Goal: Information Seeking & Learning: Check status

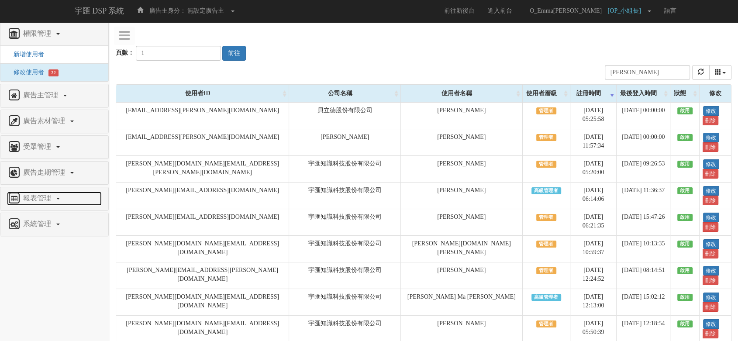
click at [56, 195] on link "報表管理" at bounding box center [54, 199] width 95 height 14
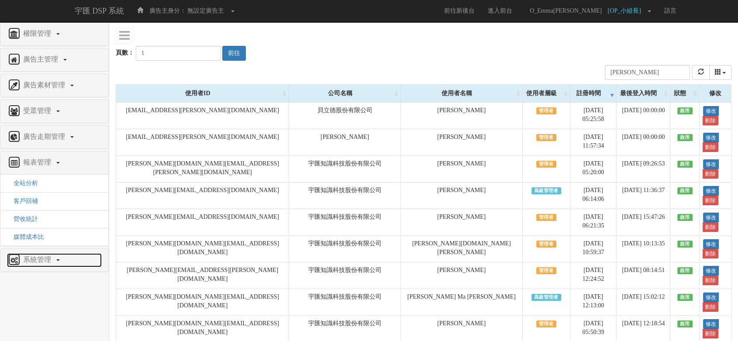
click at [42, 256] on span "系統管理" at bounding box center [38, 259] width 35 height 7
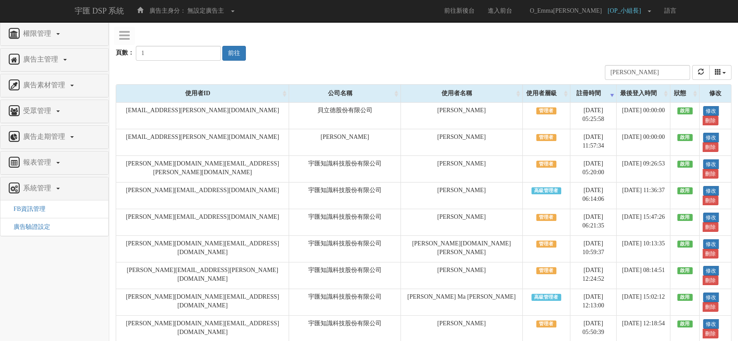
drag, startPoint x: 35, startPoint y: 207, endPoint x: 15, endPoint y: 193, distance: 24.1
click at [14, 254] on nav "權限管理 新增使用者 修改使用者 22 廣告主管理 新增廣告主 修改廣告主 廣告主活動 廣告素材管理 廣告素材 素材預約變更 自訂貨架商品 受眾管理 Ip 群…" at bounding box center [54, 181] width 109 height 319
click at [46, 159] on span "報表管理" at bounding box center [38, 162] width 35 height 7
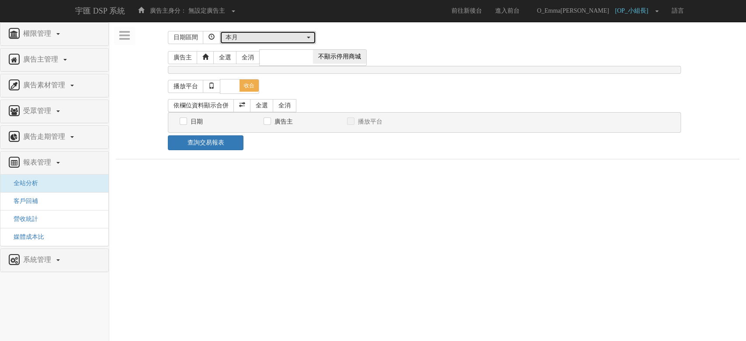
click at [262, 41] on div "本月" at bounding box center [265, 37] width 80 height 9
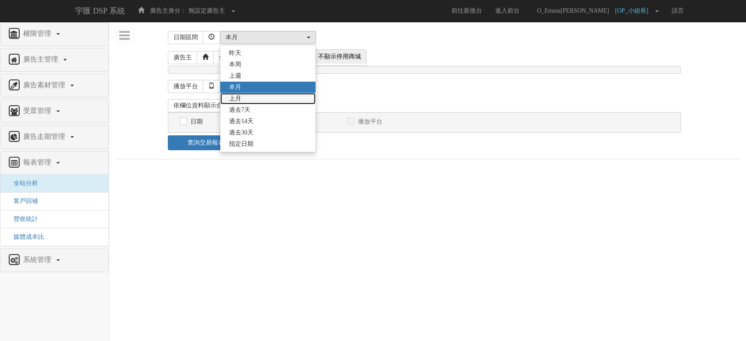
click at [244, 97] on link "上月" at bounding box center [267, 98] width 95 height 11
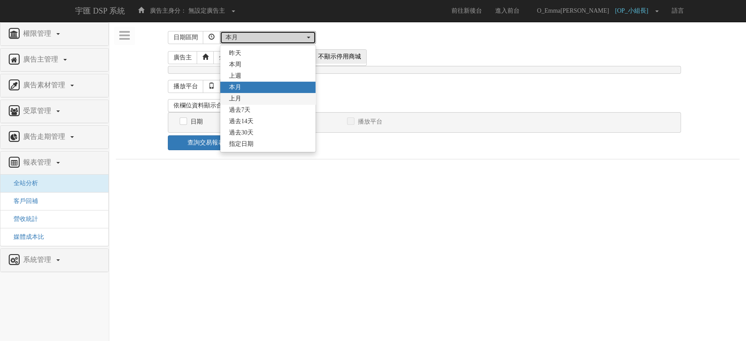
select select "LastMonth"
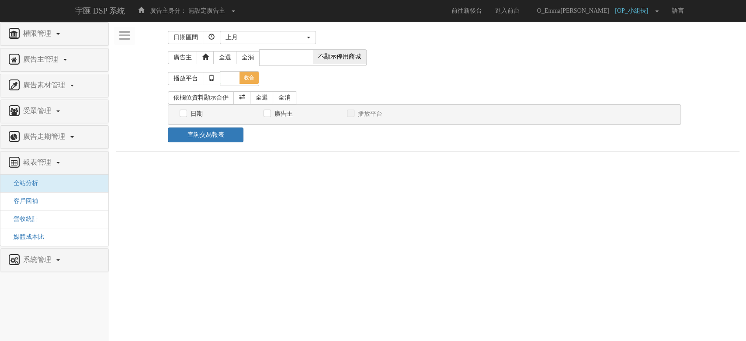
click at [333, 55] on span "不顯示停用商城" at bounding box center [339, 57] width 53 height 14
checkbox input "true"
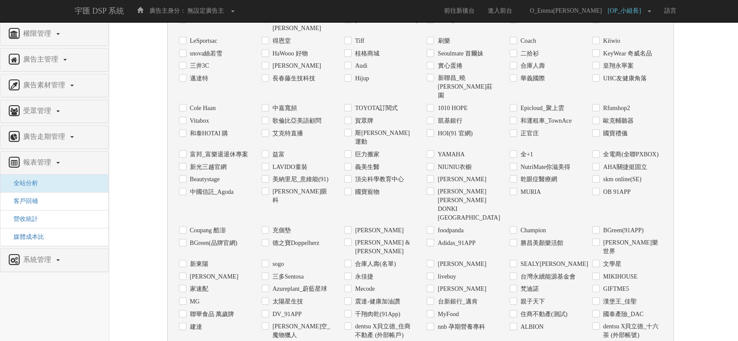
scroll to position [769, 0]
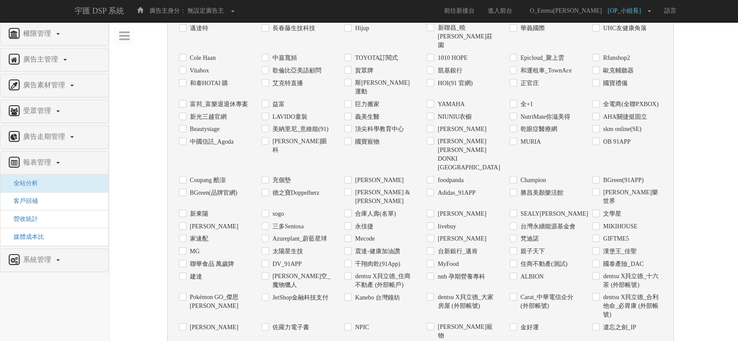
click at [626, 247] on label "漢堡王_佳聖" at bounding box center [619, 251] width 36 height 9
click at [598, 249] on input "漢堡王_佳聖" at bounding box center [595, 252] width 6 height 6
checkbox input "true"
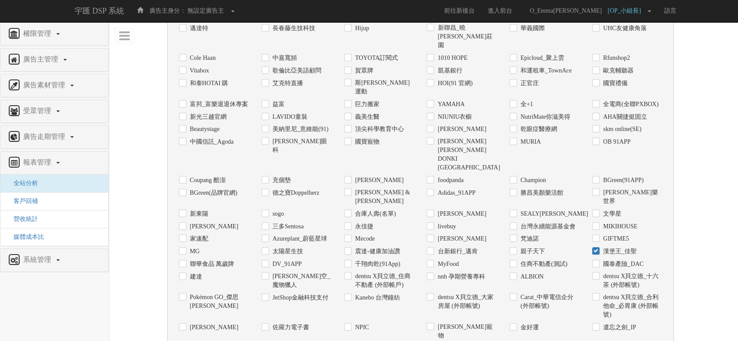
checkbox input "true"
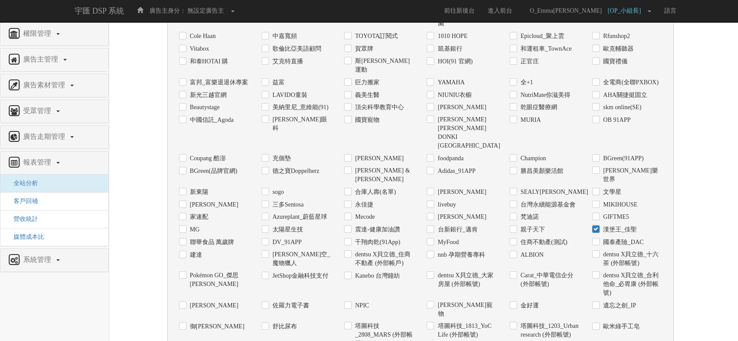
scroll to position [801, 0]
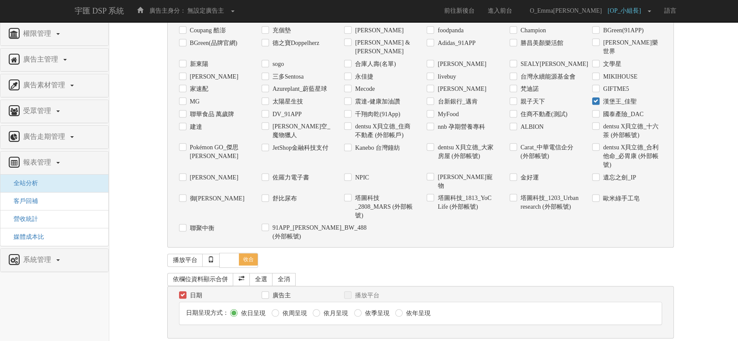
scroll to position [893, 0]
